Goal: Information Seeking & Learning: Learn about a topic

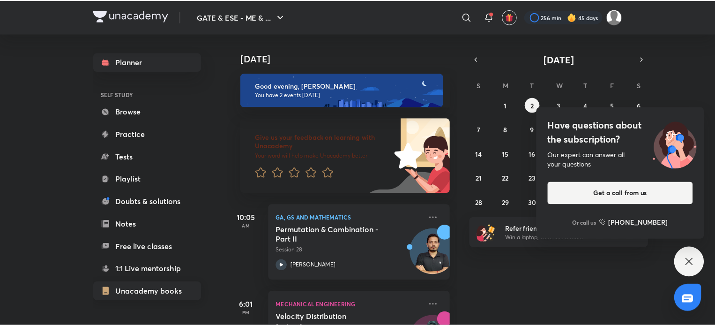
scroll to position [73, 0]
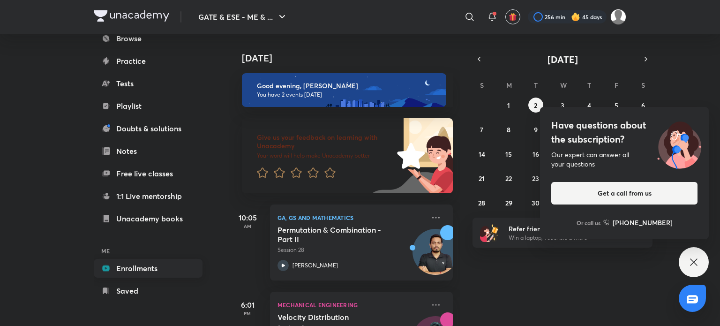
click at [129, 268] on link "Enrollments" at bounding box center [148, 268] width 109 height 19
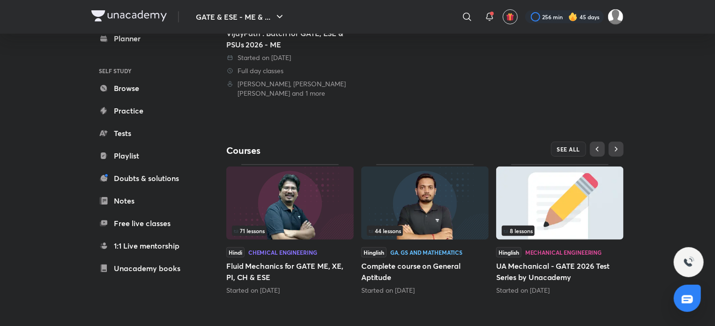
scroll to position [223, 0]
click at [566, 149] on span "SEE ALL" at bounding box center [568, 149] width 23 height 7
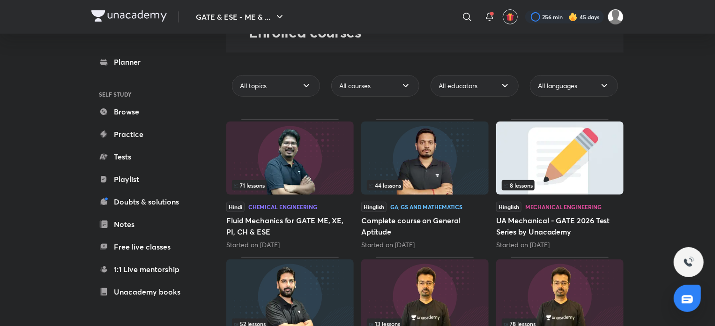
scroll to position [62, 0]
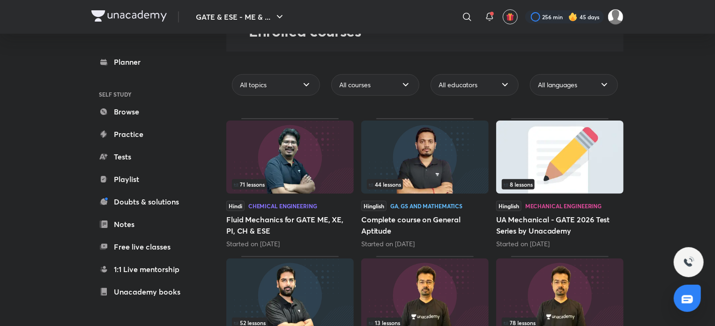
click at [530, 219] on h5 "UA Mechanical - GATE 2026 Test Series by Unacademy" at bounding box center [559, 225] width 127 height 22
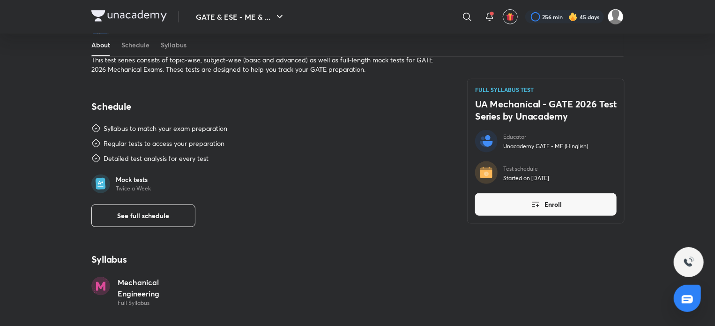
scroll to position [383, 0]
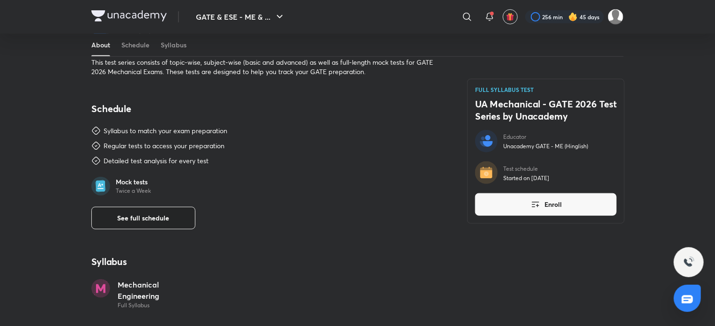
click at [122, 225] on button "See full schedule" at bounding box center [143, 218] width 104 height 22
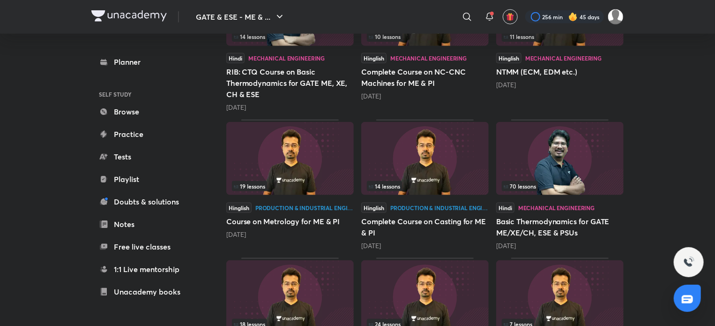
scroll to position [497, 0]
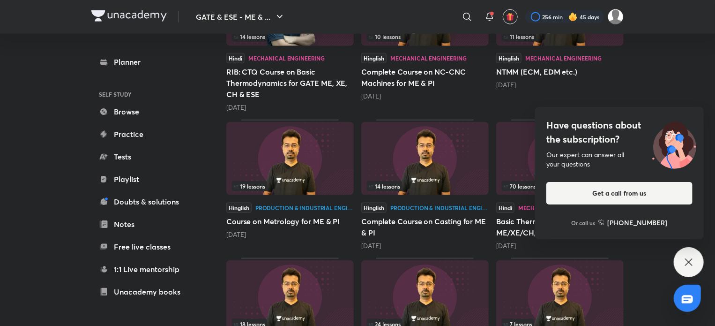
click at [687, 261] on icon at bounding box center [688, 261] width 11 height 11
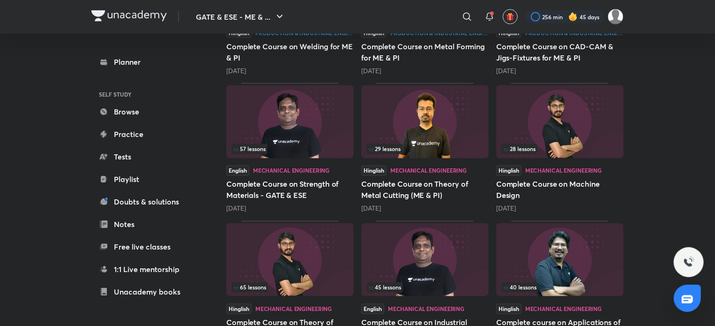
scroll to position [987, 0]
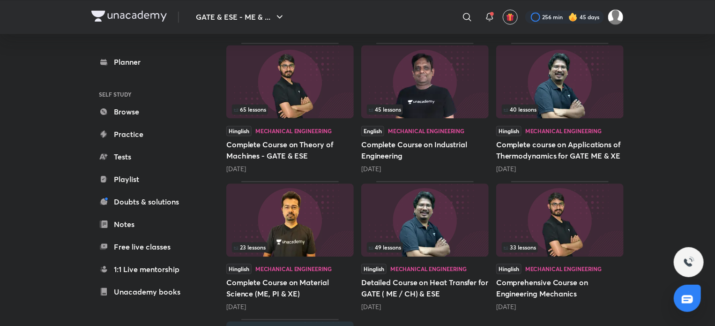
click at [386, 284] on h5 "Detailed Course on Heat Transfer for GATE ( ME / CH) & ESE" at bounding box center [424, 287] width 127 height 22
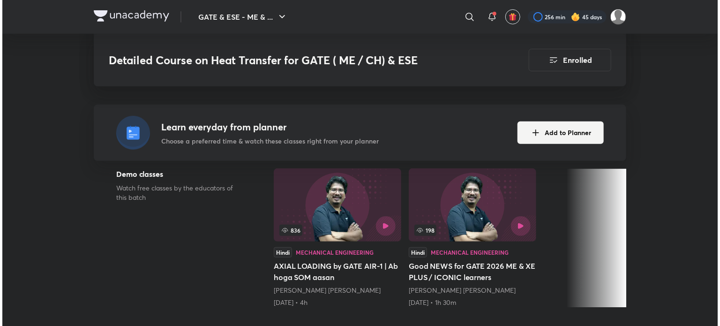
scroll to position [195, 0]
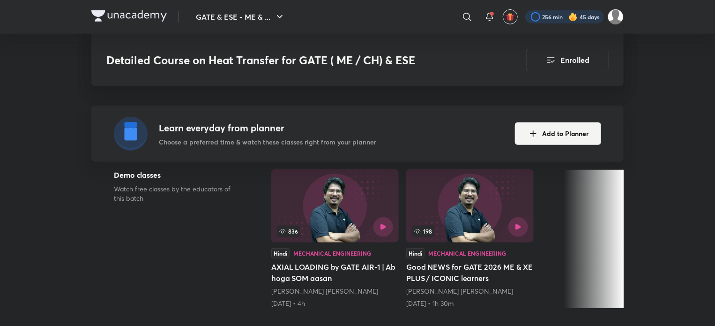
click at [548, 14] on div at bounding box center [564, 16] width 79 height 13
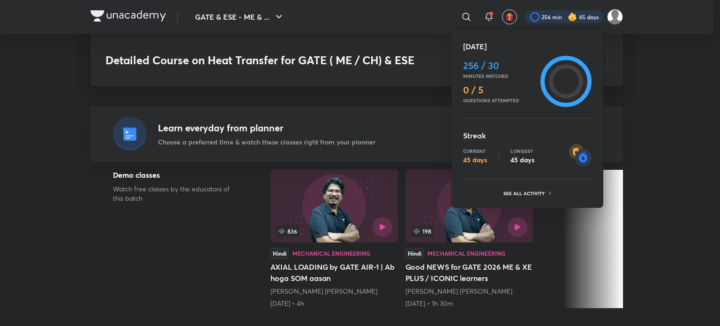
click at [563, 76] on icon at bounding box center [566, 81] width 34 height 34
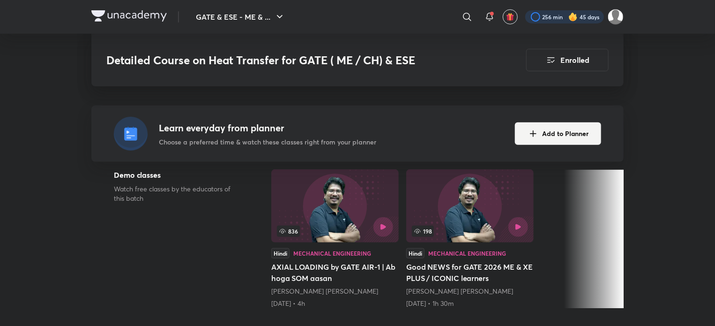
click at [538, 20] on div at bounding box center [564, 16] width 79 height 13
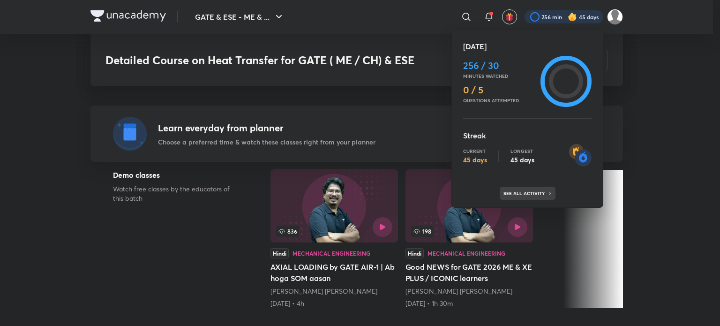
click at [527, 192] on p "See all activity" at bounding box center [525, 193] width 44 height 6
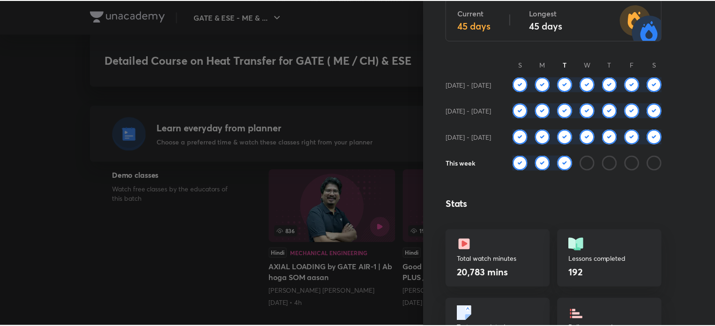
scroll to position [0, 0]
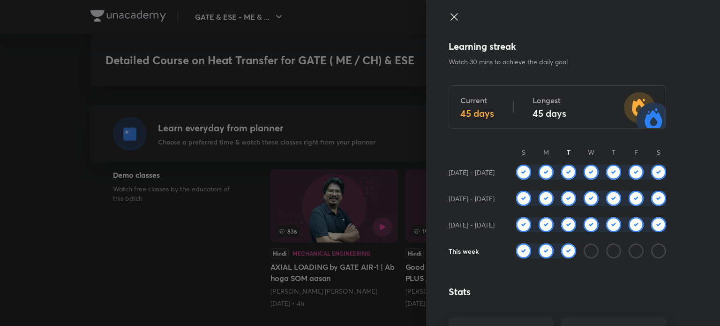
click at [448, 17] on icon at bounding box center [453, 16] width 11 height 11
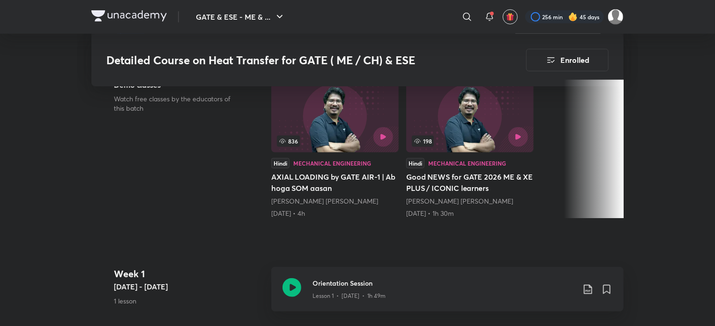
scroll to position [133, 0]
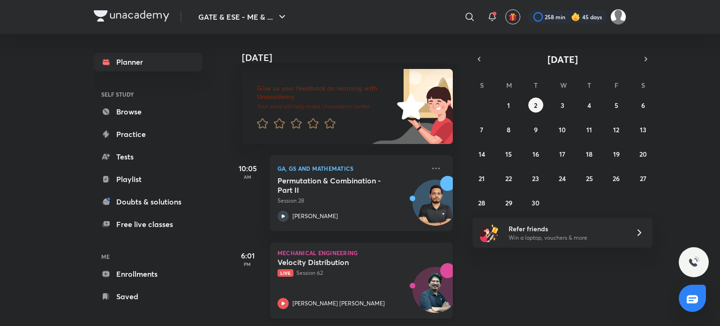
click at [333, 271] on div "Velocity Distribution Live Session 62 [PERSON_NAME] [PERSON_NAME]" at bounding box center [350, 283] width 147 height 52
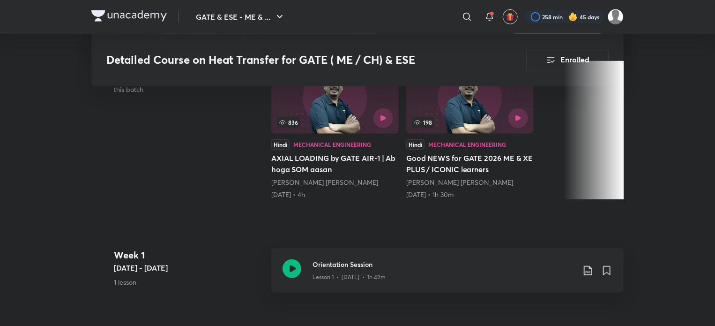
scroll to position [304, 0]
click at [298, 264] on icon at bounding box center [292, 268] width 19 height 19
